Goal: Information Seeking & Learning: Learn about a topic

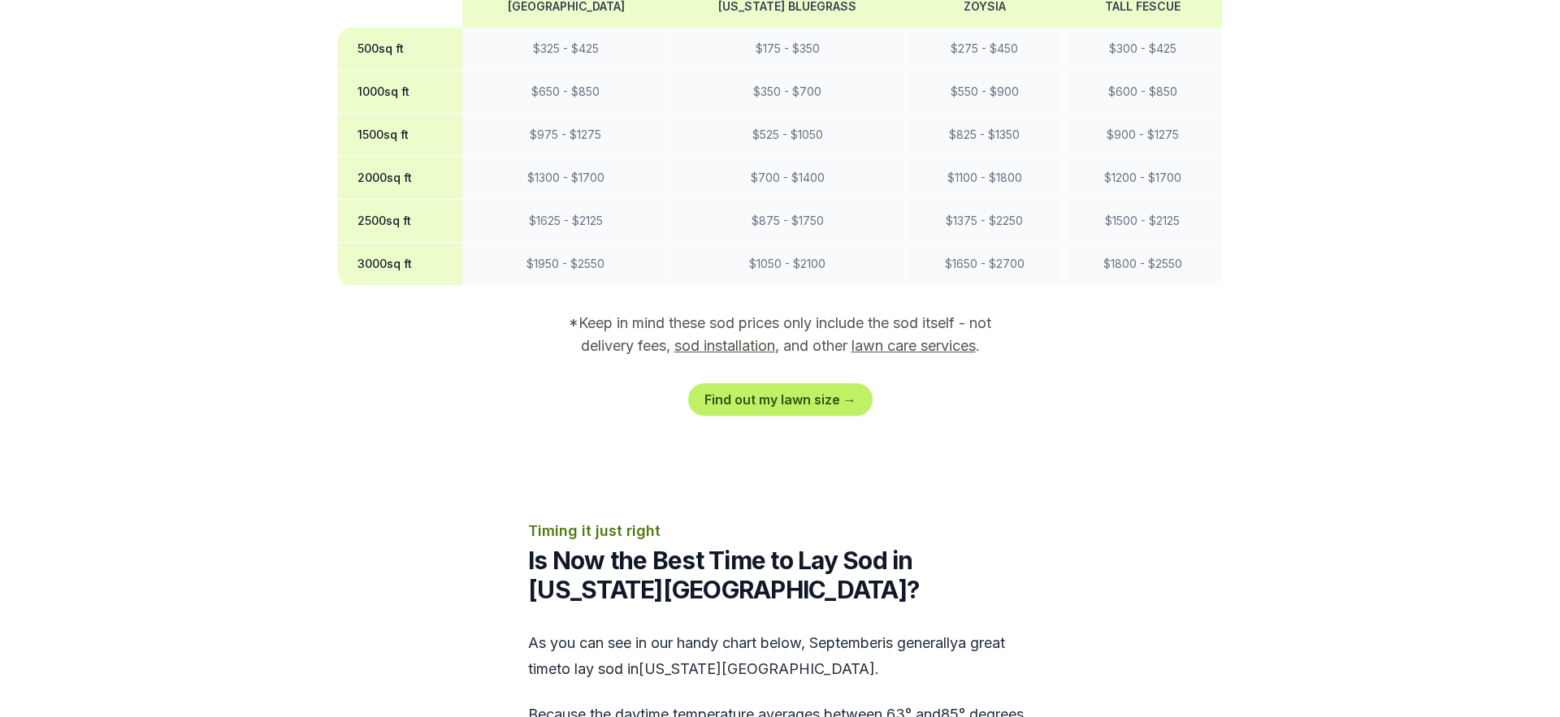
scroll to position [1592, 0]
click at [775, 382] on link "Find out my lawn size →" at bounding box center [780, 398] width 184 height 32
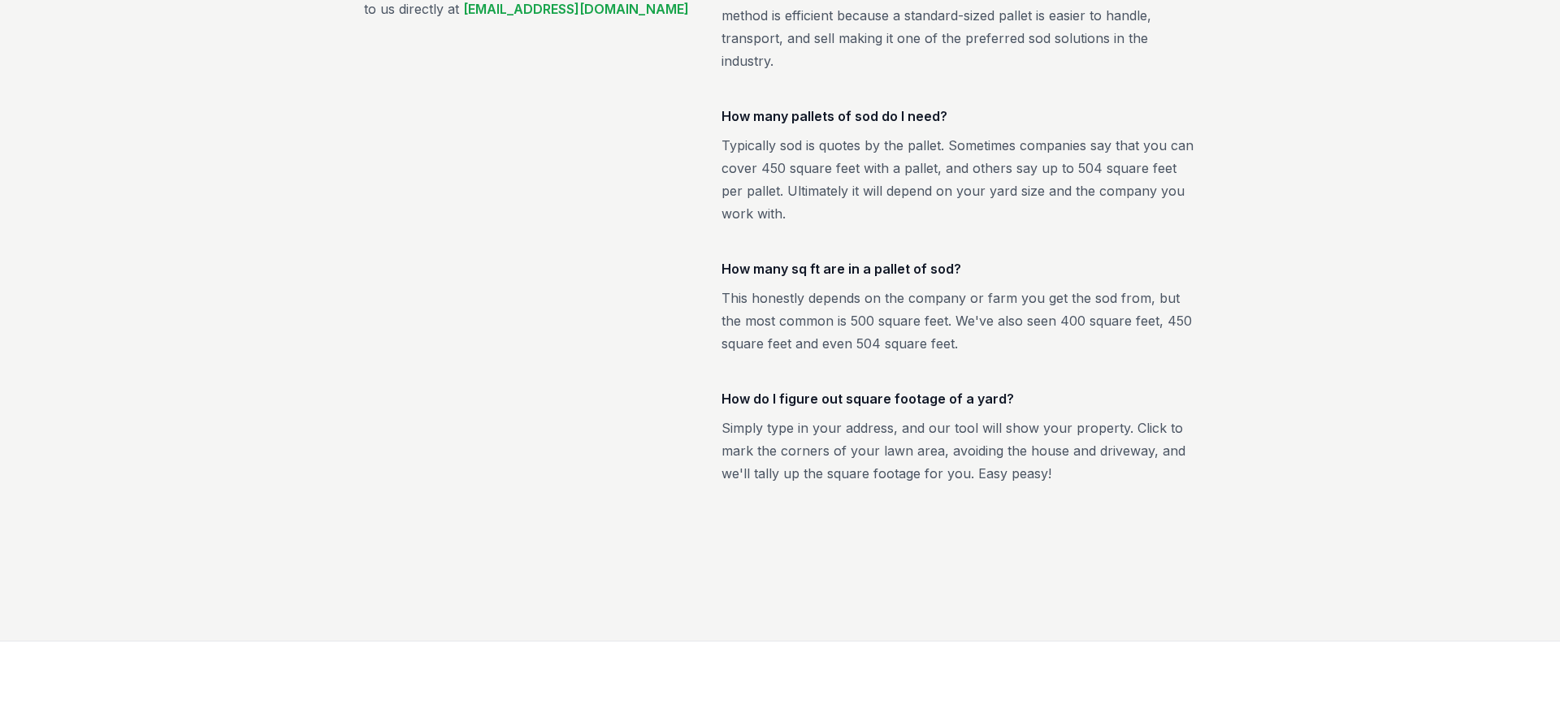
scroll to position [2851, 0]
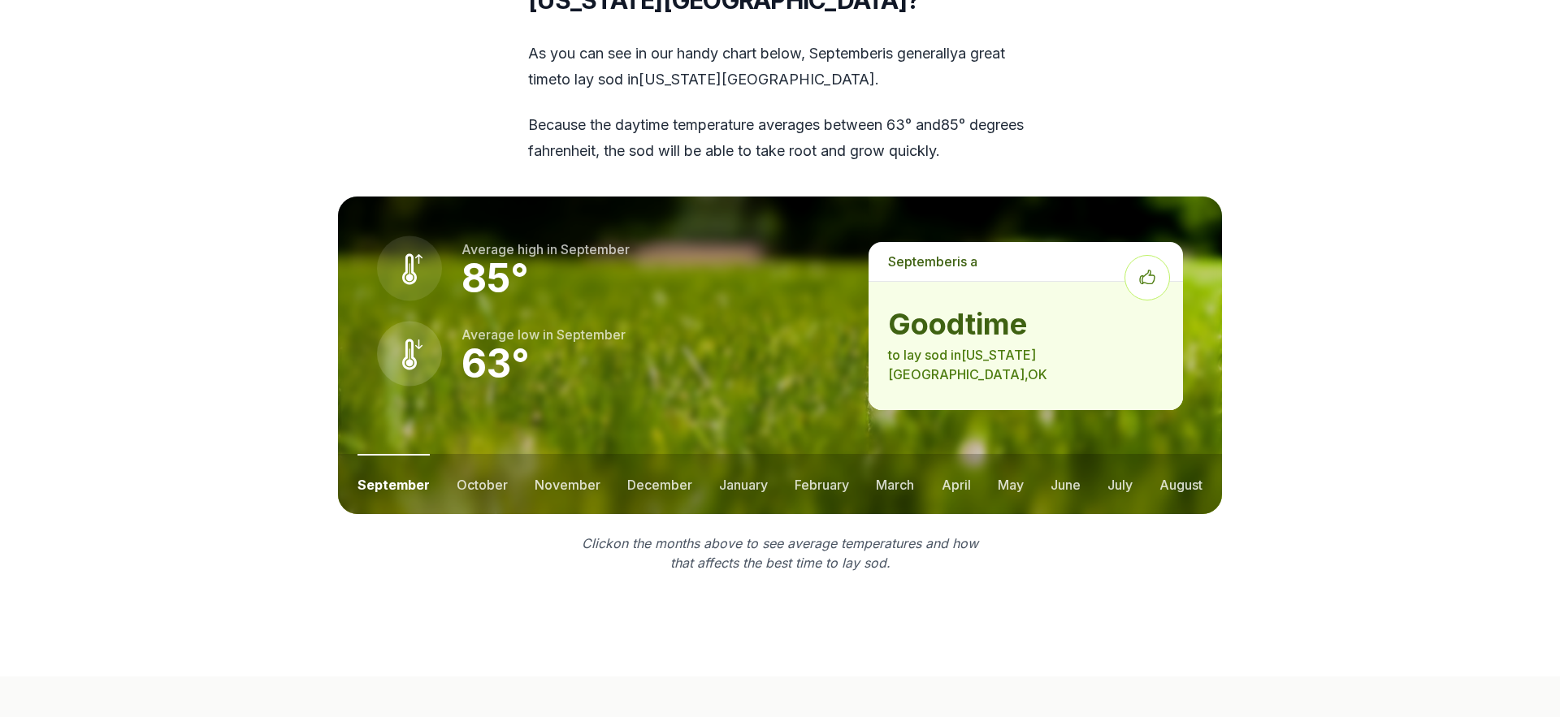
scroll to position [2189, 0]
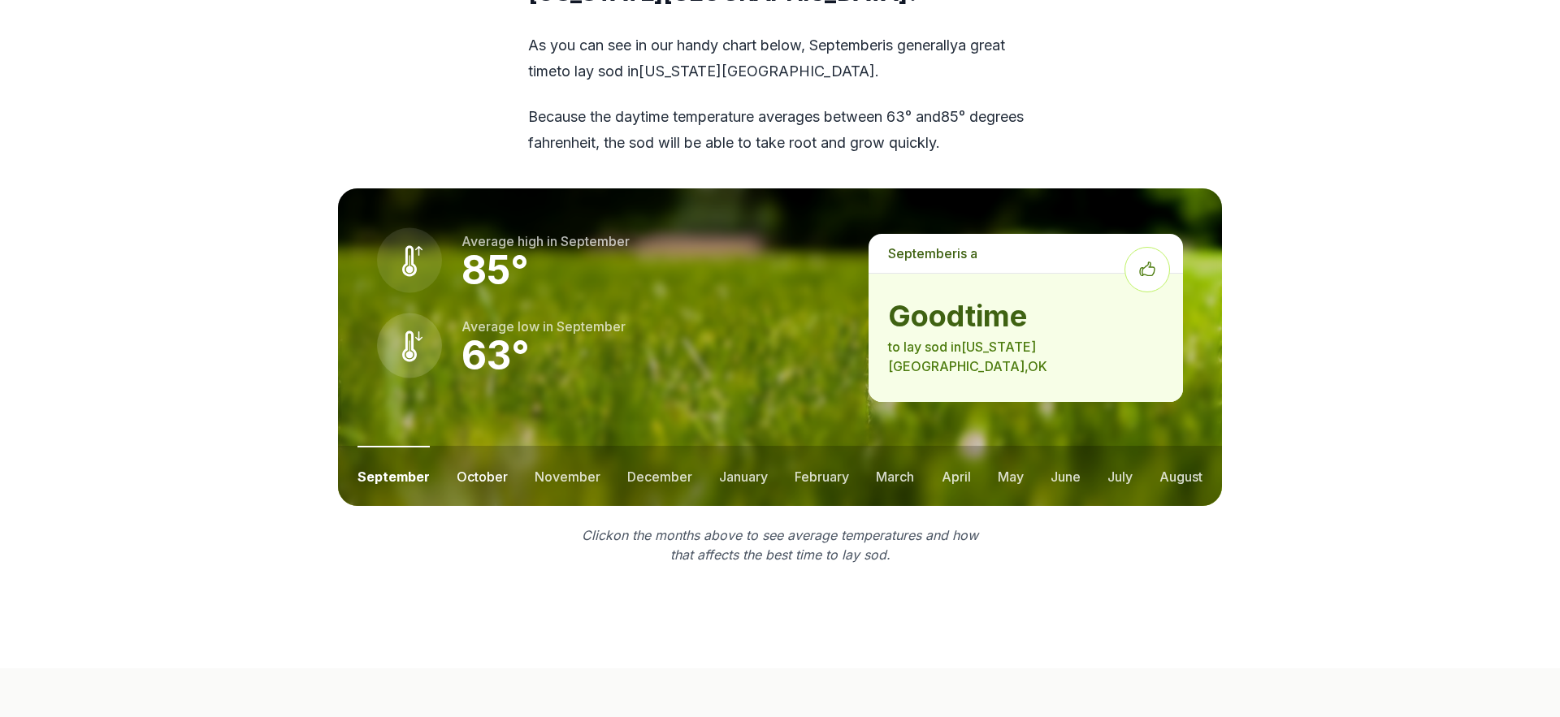
click at [488, 446] on button "october" at bounding box center [482, 476] width 51 height 60
click at [563, 446] on button "november" at bounding box center [568, 476] width 66 height 60
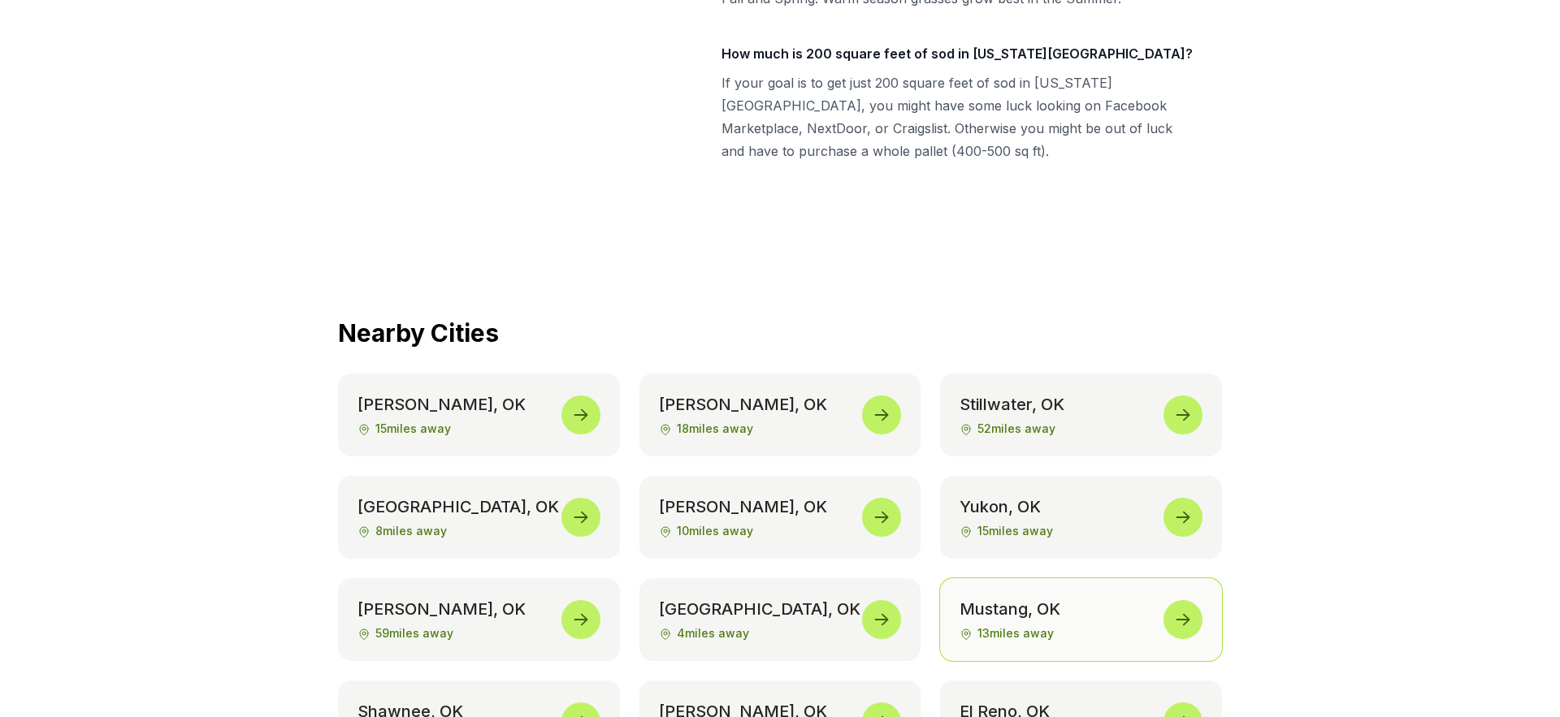
scroll to position [7861, 0]
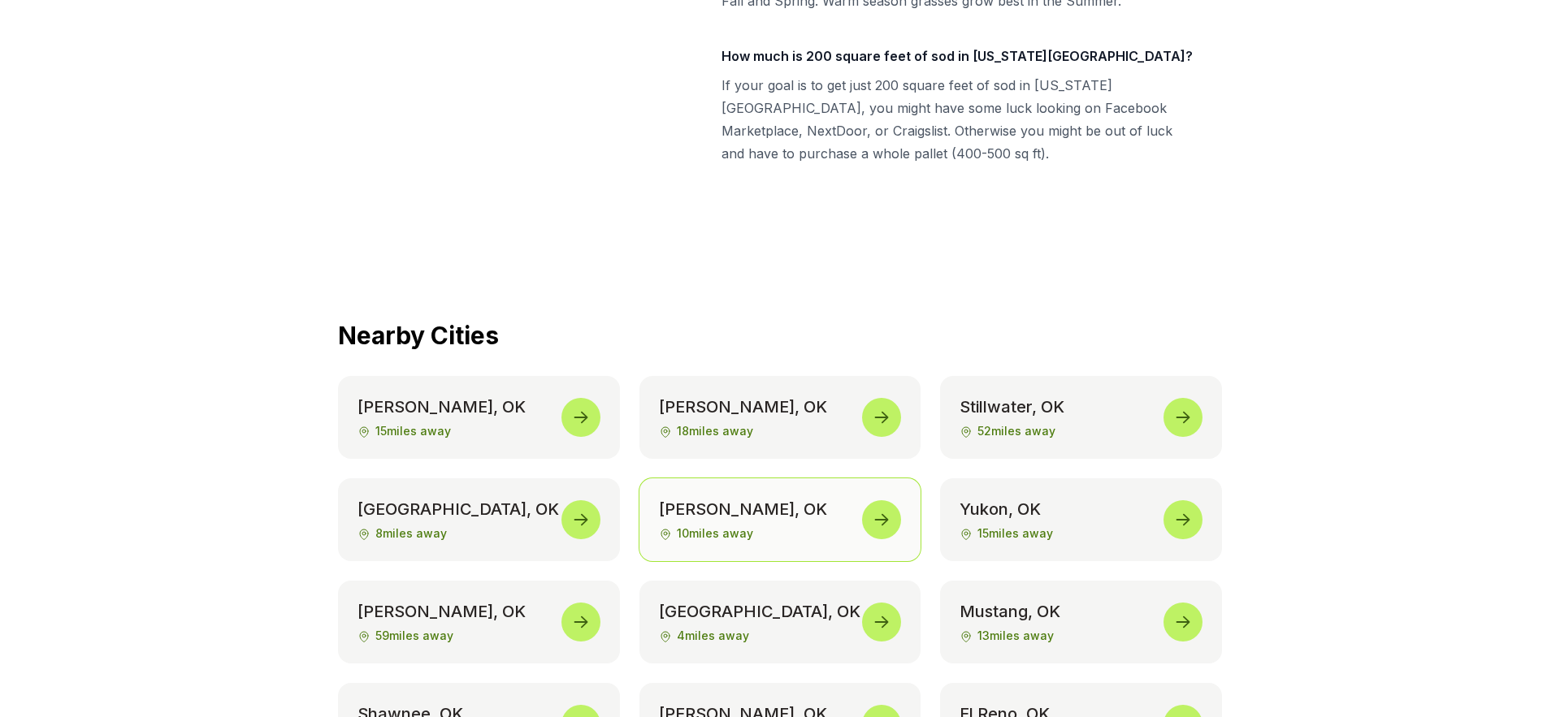
click at [886, 500] on span at bounding box center [881, 519] width 39 height 39
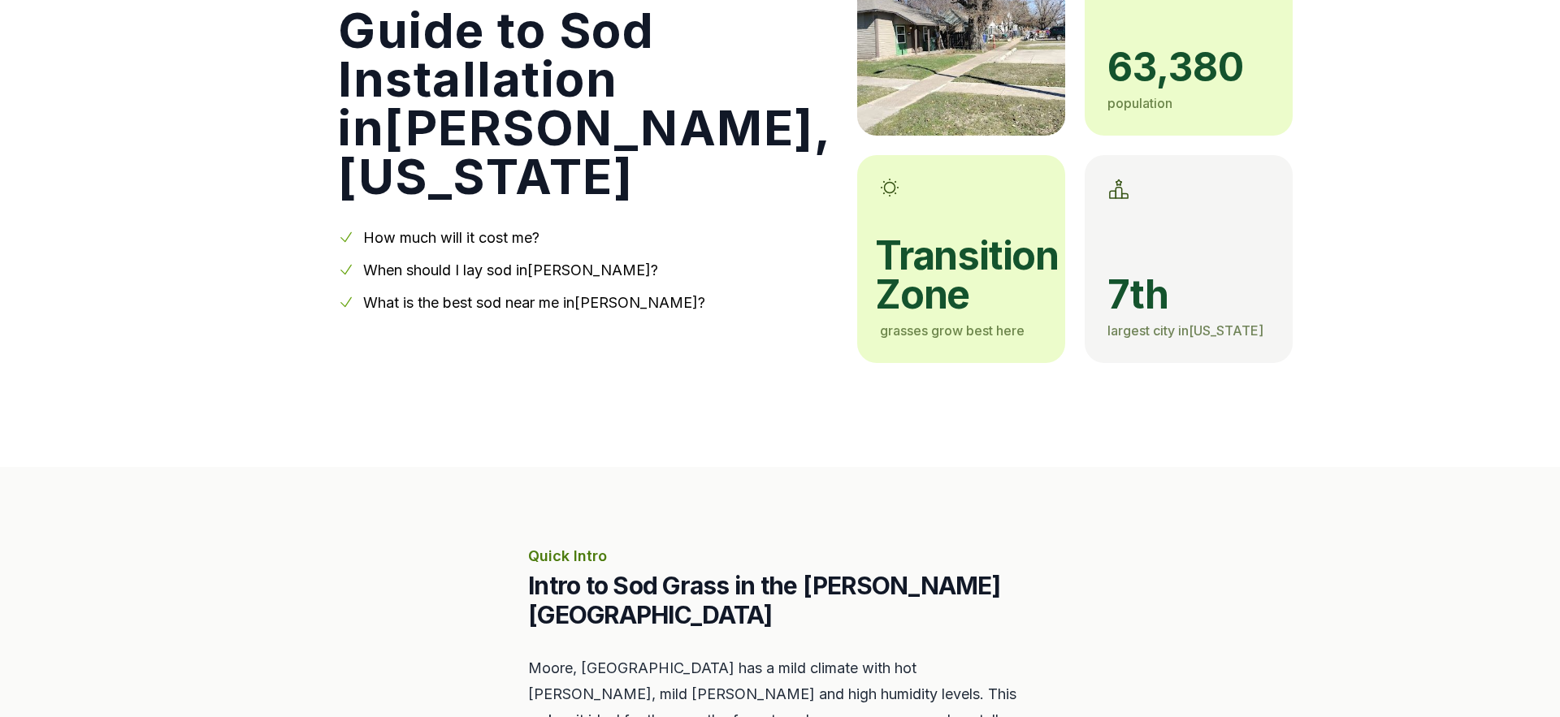
scroll to position [206, 0]
click at [621, 300] on link "What is the best sod near me in [GEOGRAPHIC_DATA] ?" at bounding box center [534, 301] width 342 height 17
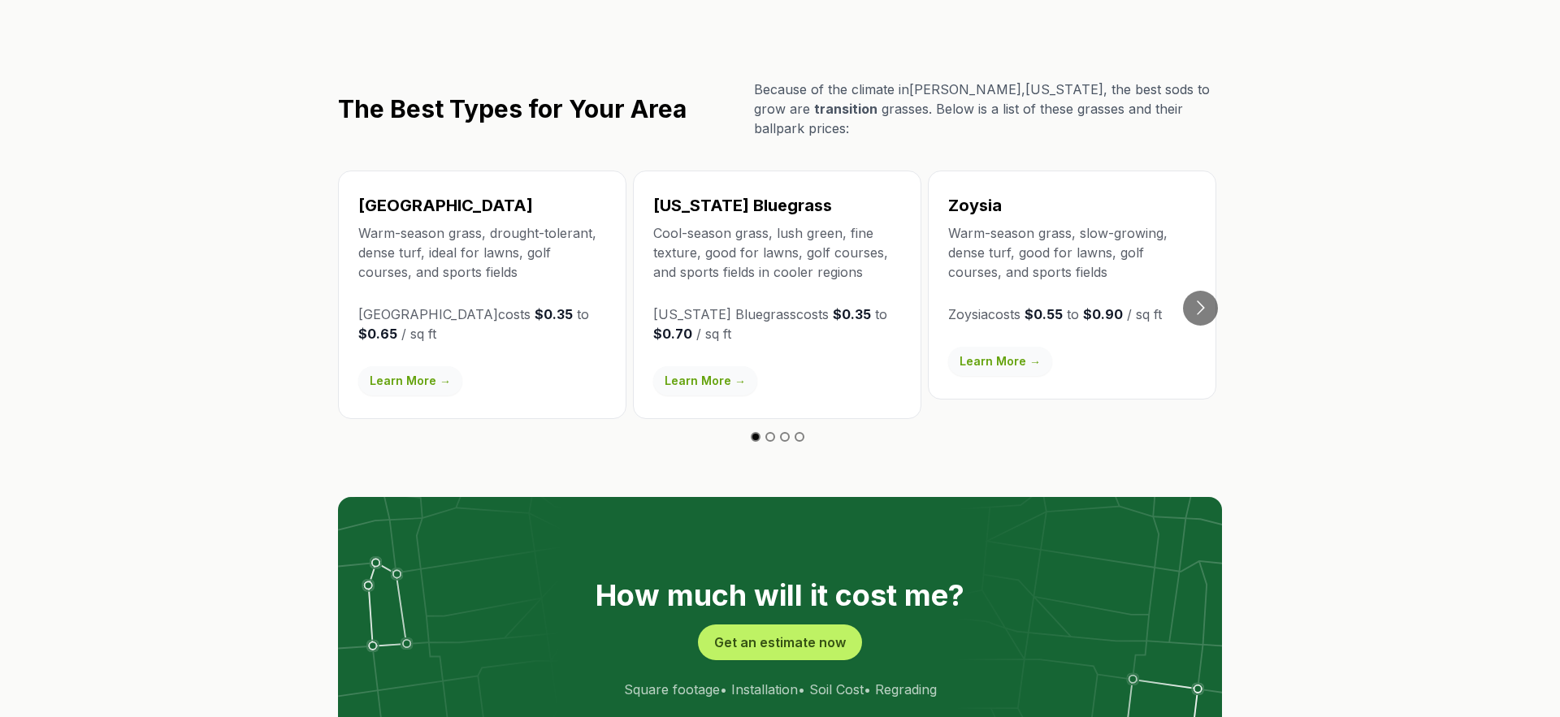
click at [403, 366] on link "Learn More →" at bounding box center [410, 380] width 104 height 29
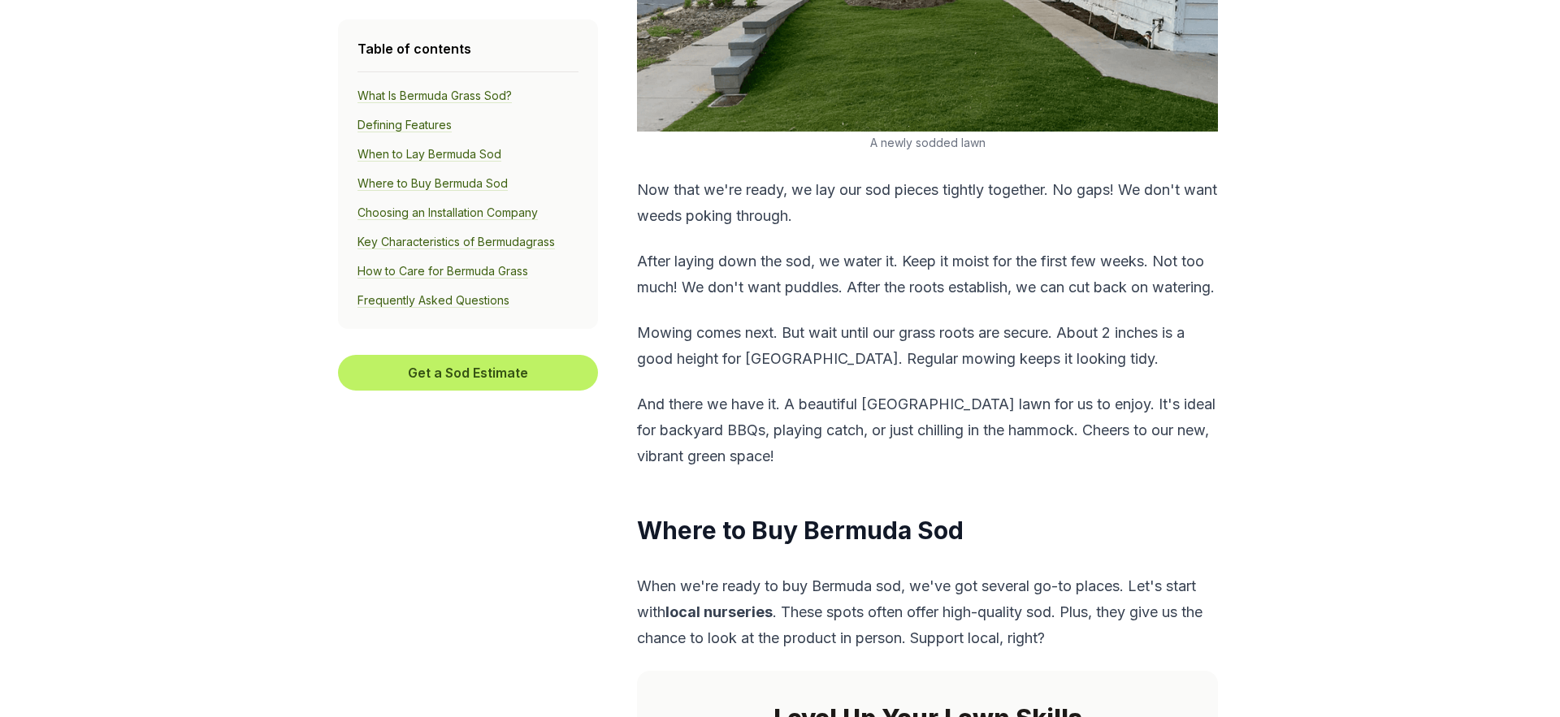
scroll to position [3664, 0]
